Goal: Information Seeking & Learning: Learn about a topic

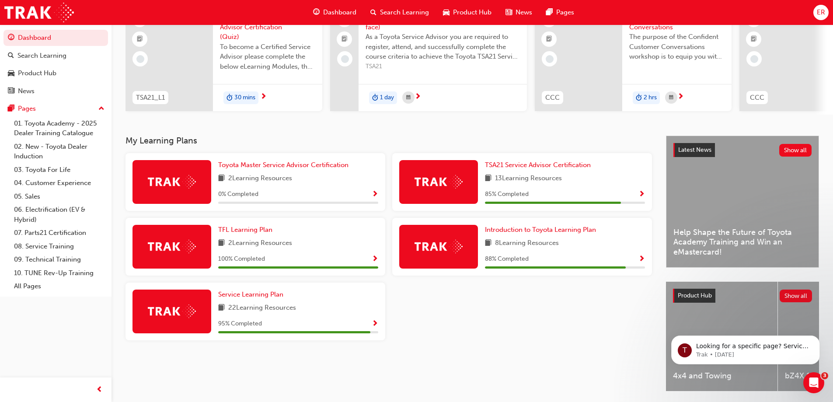
scroll to position [87, 0]
click at [328, 168] on span "Toyota Master Service Advisor Certification" at bounding box center [283, 165] width 130 height 8
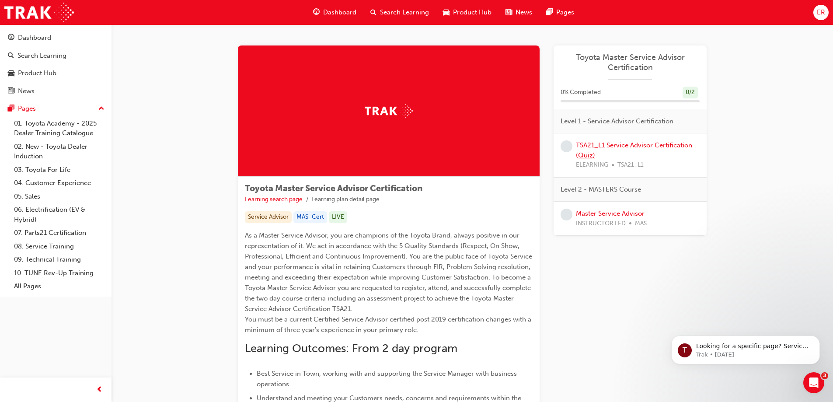
click at [603, 142] on link "TSA21_L1 Service Advisor Certification (Quiz)" at bounding box center [634, 150] width 116 height 18
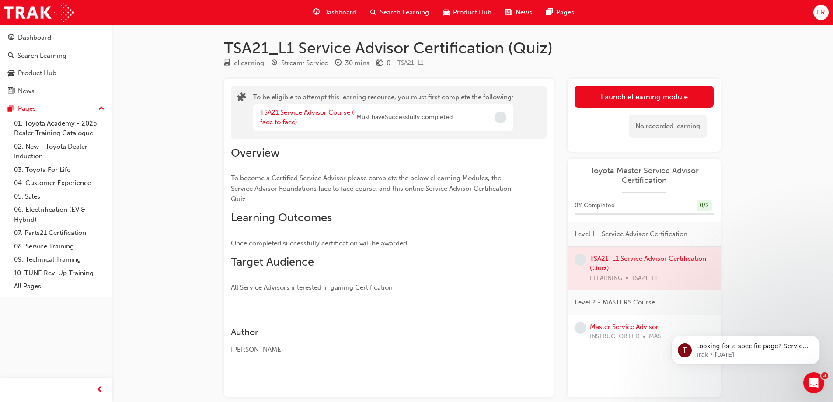
click at [323, 115] on link "TSA21 Service Advisor Course ( face to face)" at bounding box center [307, 117] width 94 height 18
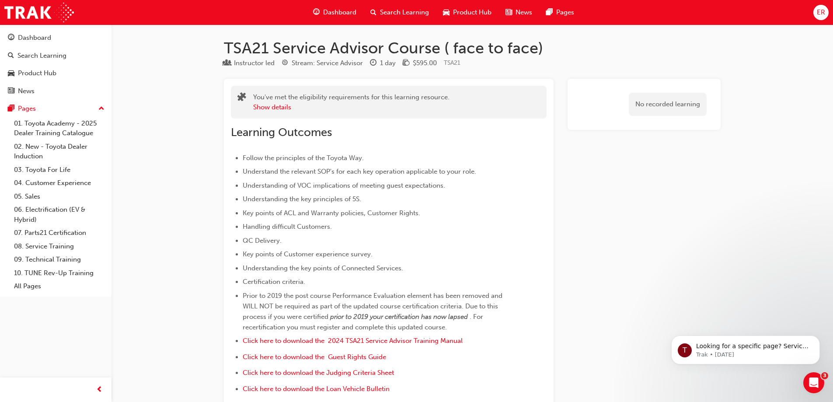
click at [824, 9] on span "ER" at bounding box center [821, 12] width 8 height 10
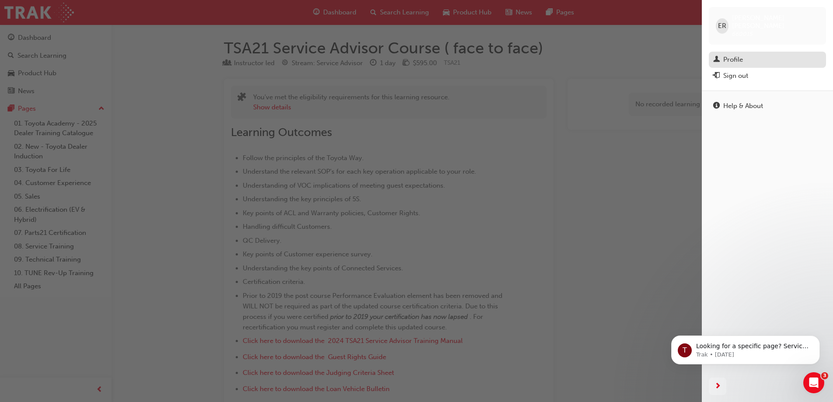
click at [766, 54] on div "Profile" at bounding box center [767, 59] width 108 height 11
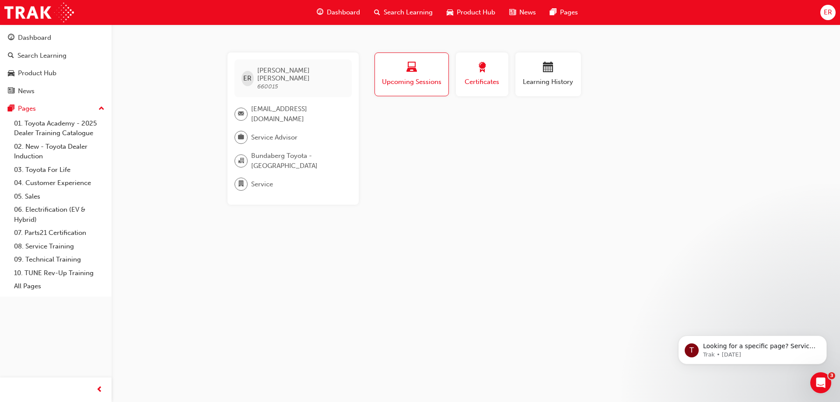
click at [498, 82] on span "Certificates" at bounding box center [481, 82] width 39 height 10
click at [549, 73] on span "calendar-icon" at bounding box center [548, 68] width 10 height 12
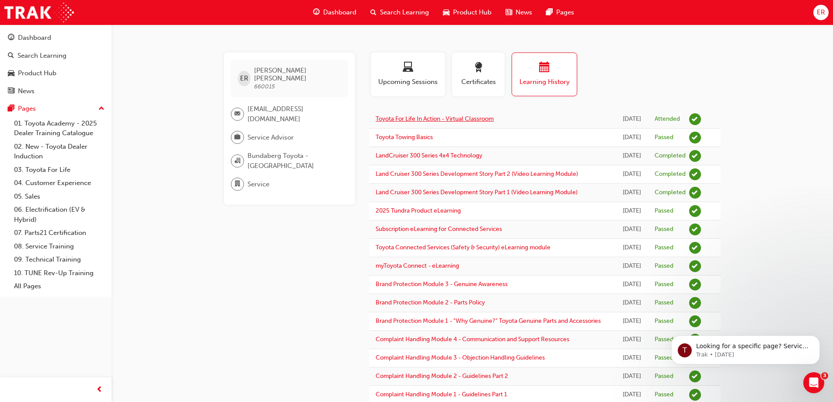
click at [473, 118] on link "Toyota For Life In Action - Virtual Classroom" at bounding box center [435, 118] width 118 height 7
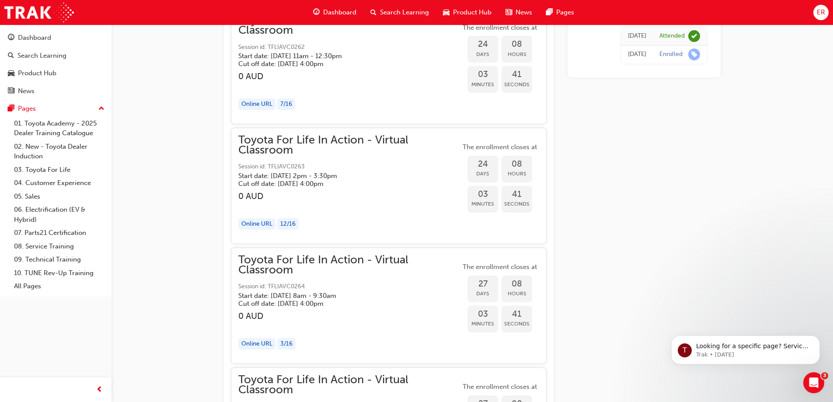
scroll to position [7098, 0]
